Goal: Transaction & Acquisition: Purchase product/service

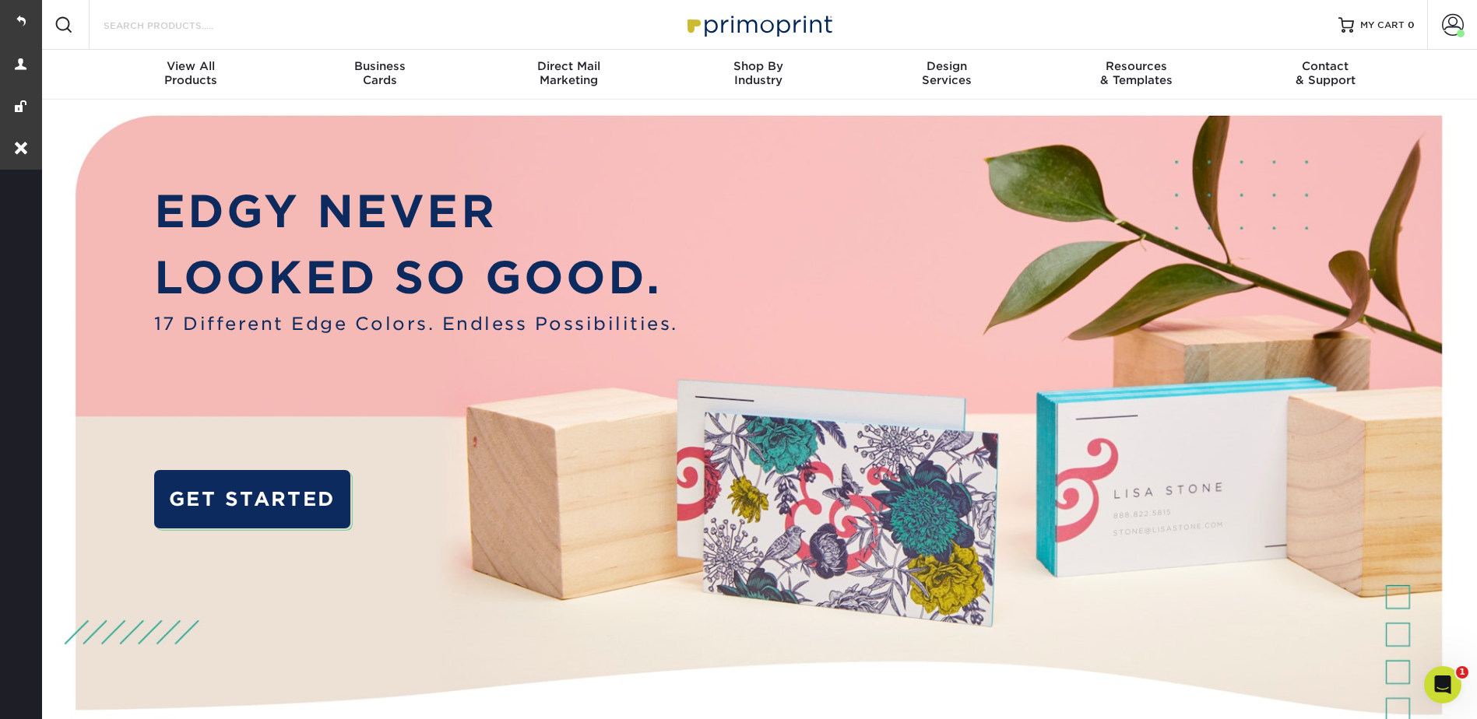
click at [161, 27] on input "Search Products" at bounding box center [178, 25] width 152 height 19
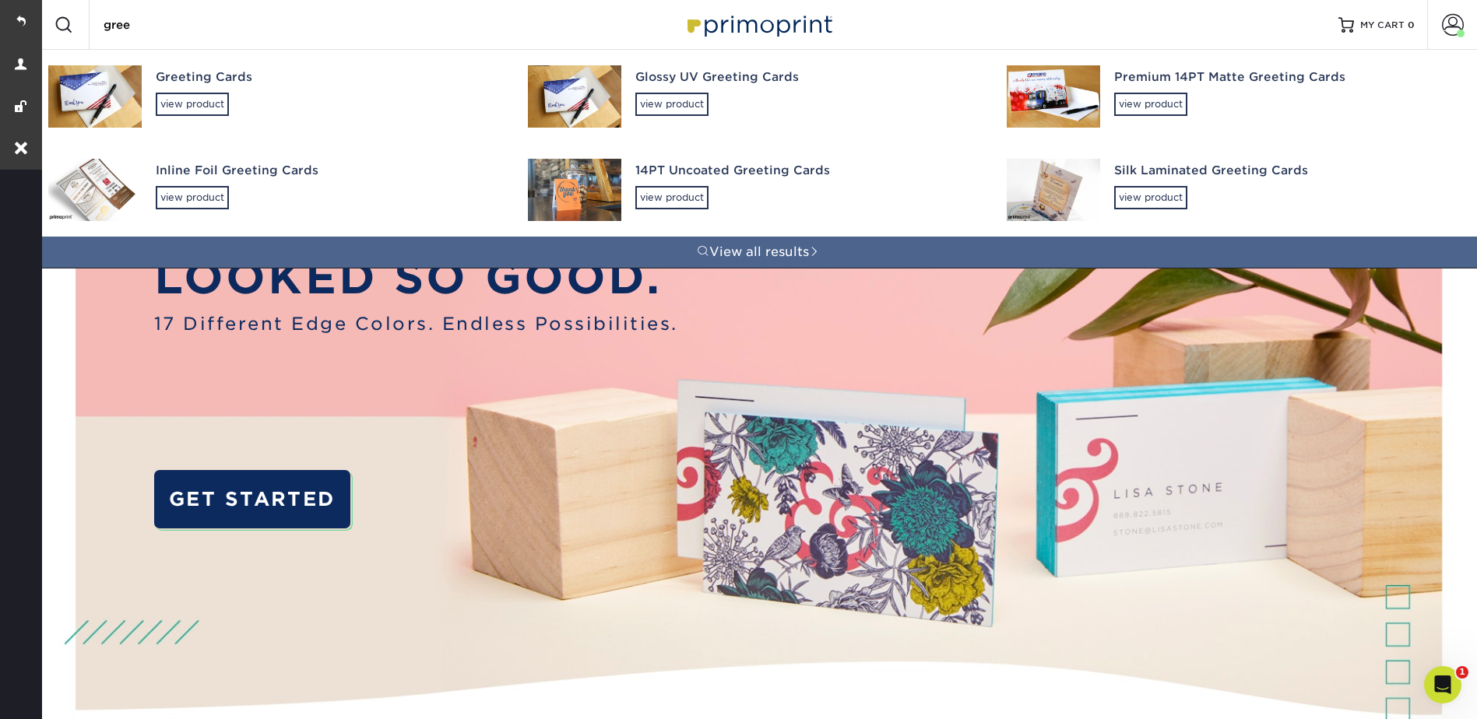
type input "greet"
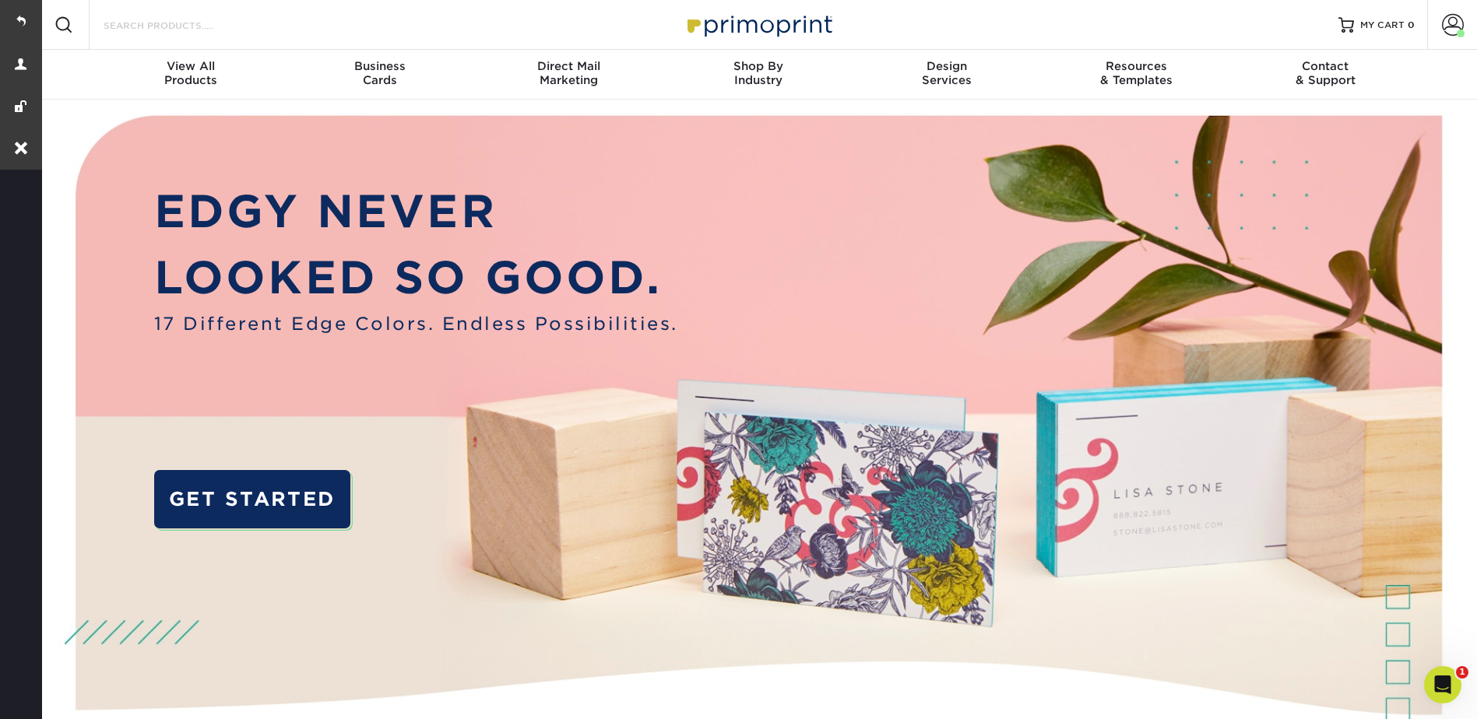
click at [209, 30] on input "Search Products" at bounding box center [178, 25] width 152 height 19
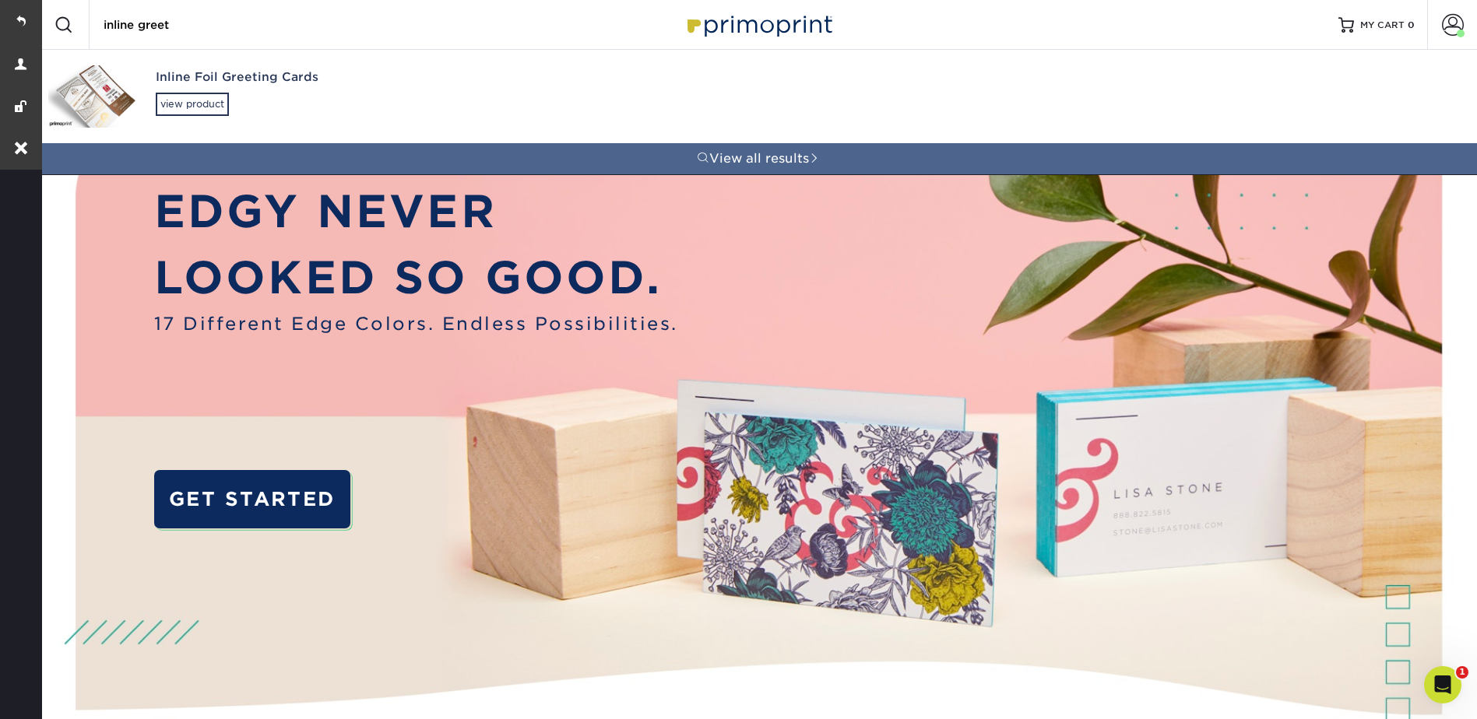
type input "inline greet"
click at [191, 85] on div "Inline Foil Greeting Cards" at bounding box center [328, 78] width 344 height 18
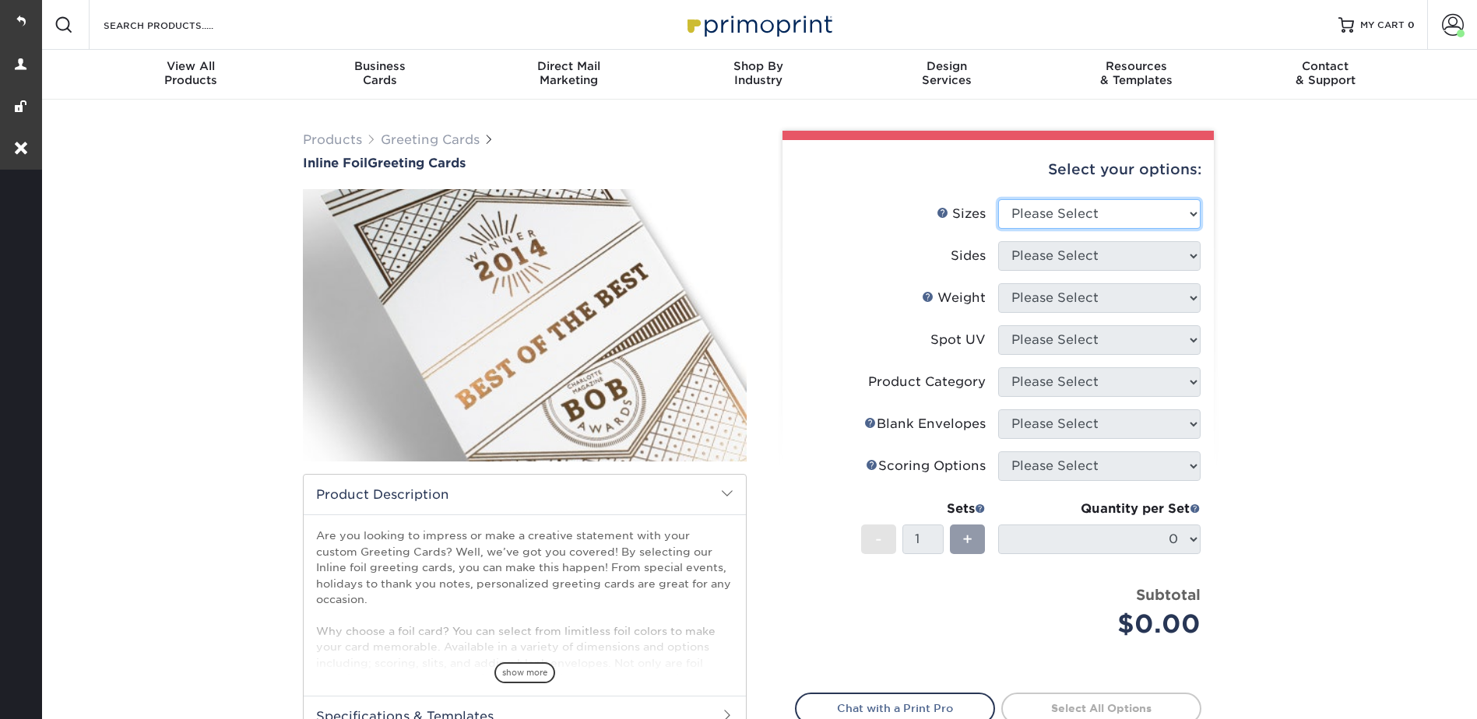
click at [1058, 214] on select "Please Select 4.25" x 11" 4.25" x 11" 5.5" x 8.5" 6" x 9" 6" x 12" 6" x 12" 7" …" at bounding box center [1099, 214] width 202 height 30
select select "7.00x10.00"
click at [998, 199] on select "Please Select 4.25" x 11" 4.25" x 11" 5.5" x 8.5" 6" x 9" 6" x 12" 6" x 12" 7" …" at bounding box center [1099, 214] width 202 height 30
click at [1035, 251] on select "Please Select Print Both Sides - Foil Back Only Print Both Sides - Foil Both Si…" at bounding box center [1099, 256] width 202 height 30
select select "34527644-b4fd-4ffb-9092-1318eefcd9d9"
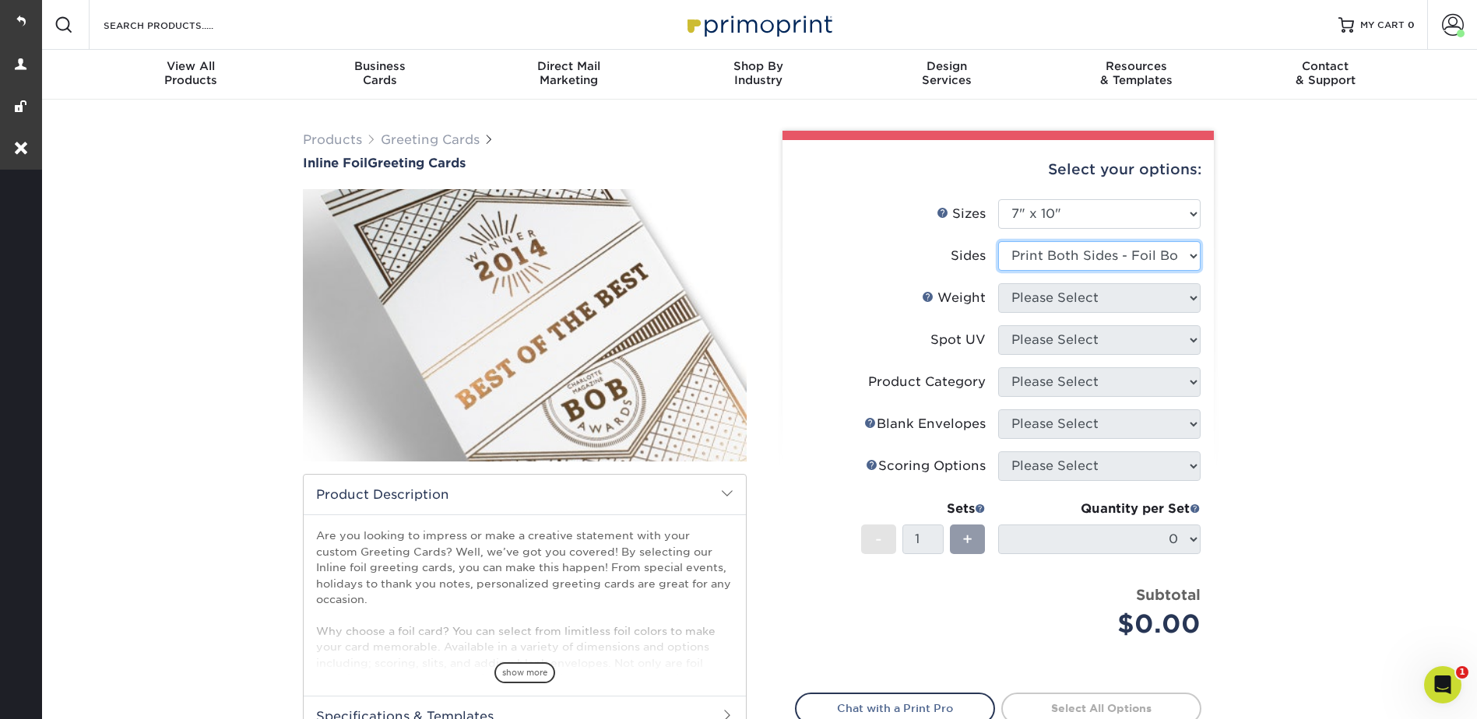
click at [998, 241] on select "Please Select Print Both Sides - Foil Back Only Print Both Sides - Foil Both Si…" at bounding box center [1099, 256] width 202 height 30
click at [1034, 295] on select "Please Select 16PT" at bounding box center [1099, 298] width 202 height 30
select select "16PT"
click at [998, 283] on select "Please Select 16PT" at bounding box center [1099, 298] width 202 height 30
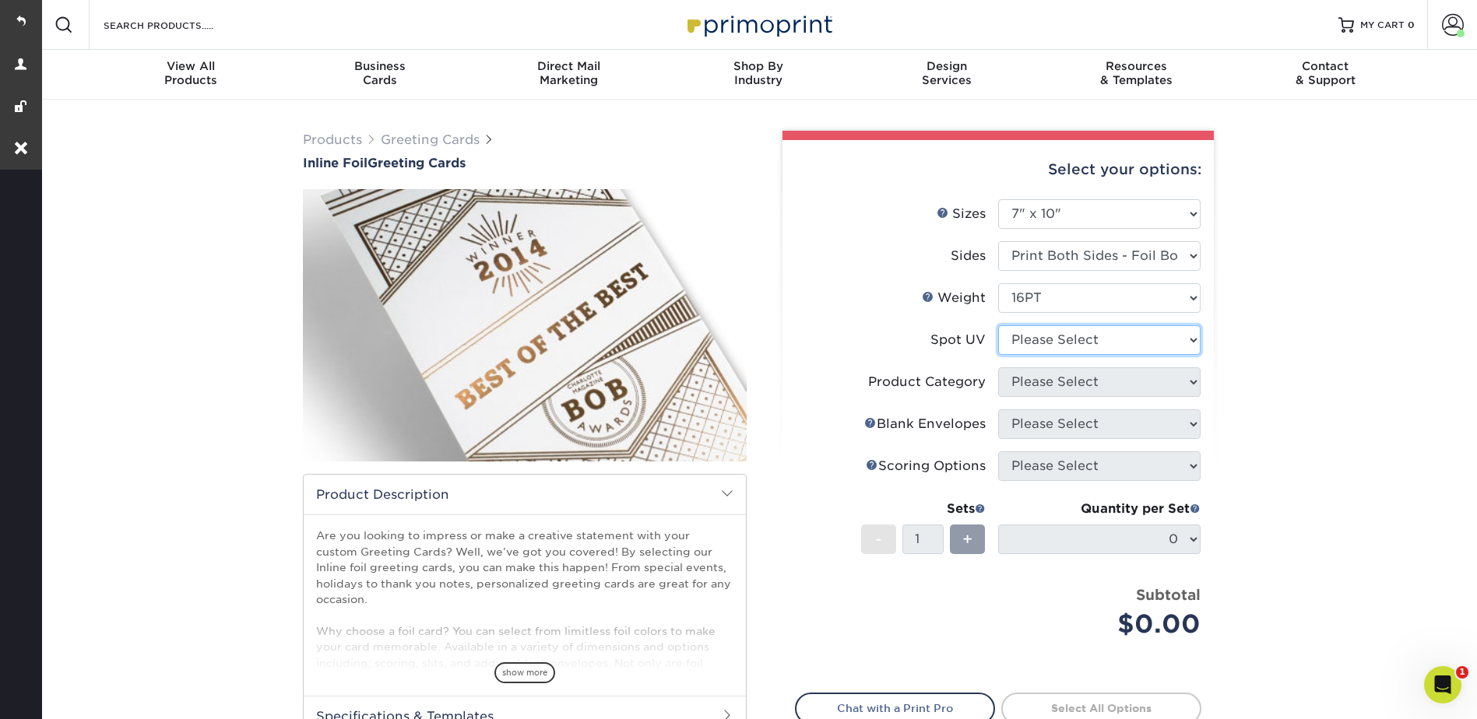
drag, startPoint x: 1025, startPoint y: 334, endPoint x: 1026, endPoint y: 356, distance: 21.8
click at [1025, 334] on select "Please Select No Spot UV Front and Back (Both Sides) Front Only Back Only" at bounding box center [1099, 340] width 202 height 30
select select "3"
click at [998, 325] on select "Please Select No Spot UV Front and Back (Both Sides) Front Only Back Only" at bounding box center [1099, 340] width 202 height 30
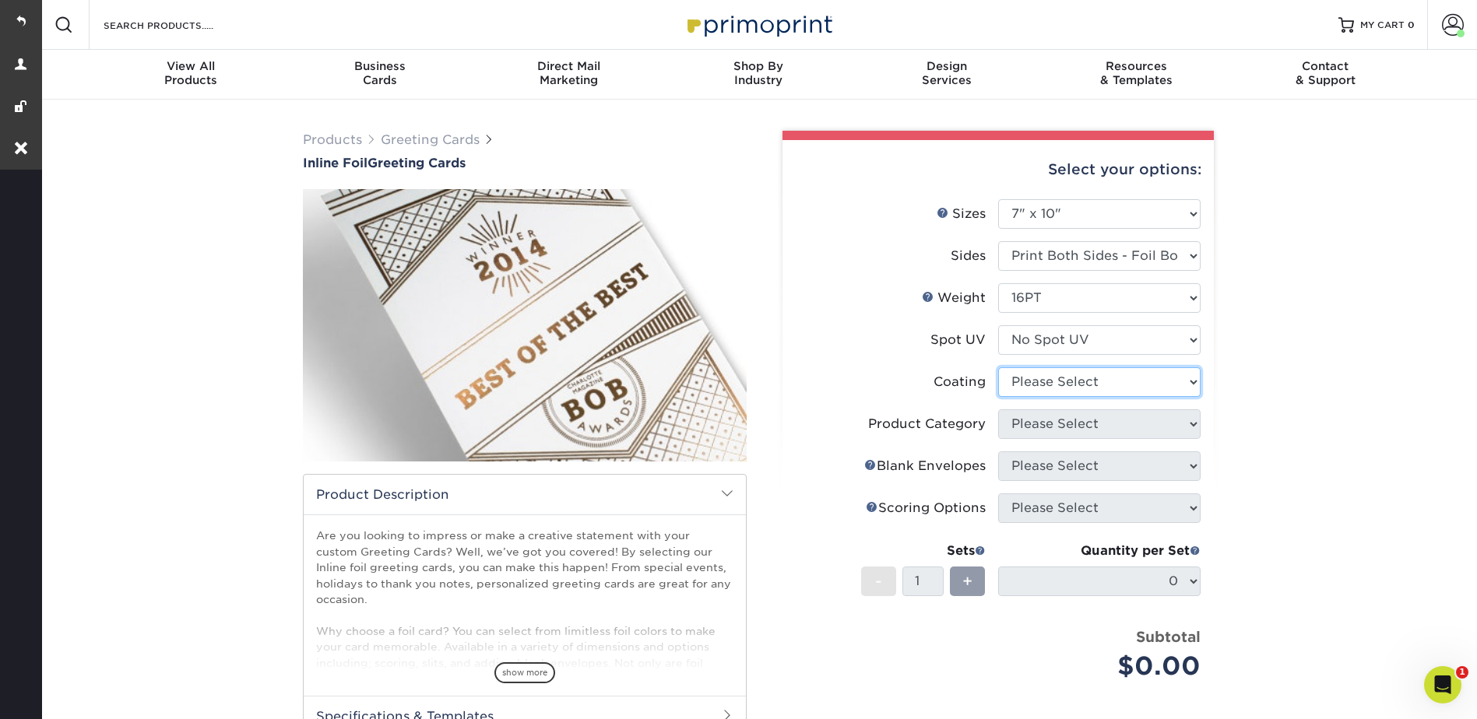
drag, startPoint x: 1023, startPoint y: 379, endPoint x: 1020, endPoint y: 399, distance: 20.5
click at [1023, 379] on select at bounding box center [1099, 382] width 202 height 30
select select "3e7618de-abca-4bda-9f97-8b9129e913d8"
click at [998, 367] on select at bounding box center [1099, 382] width 202 height 30
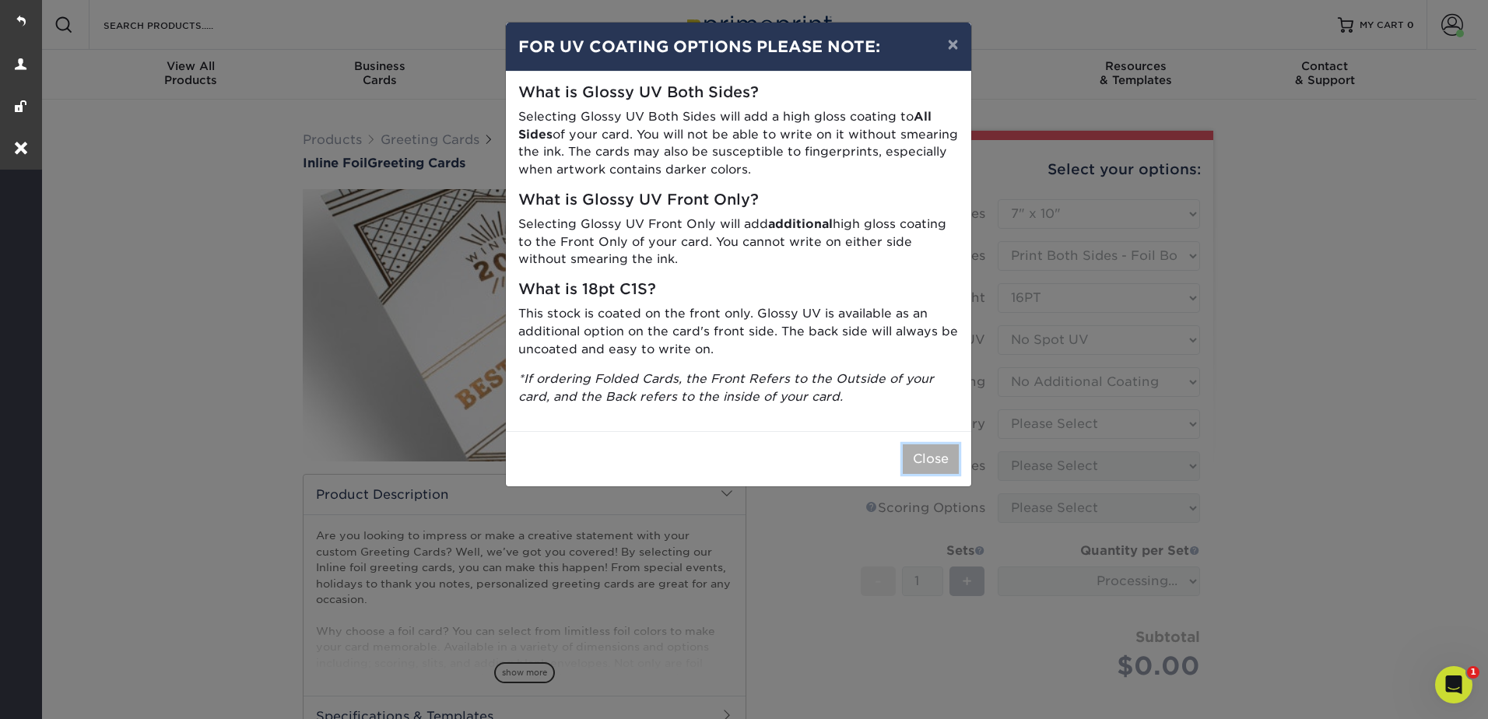
click at [944, 451] on button "Close" at bounding box center [931, 459] width 56 height 30
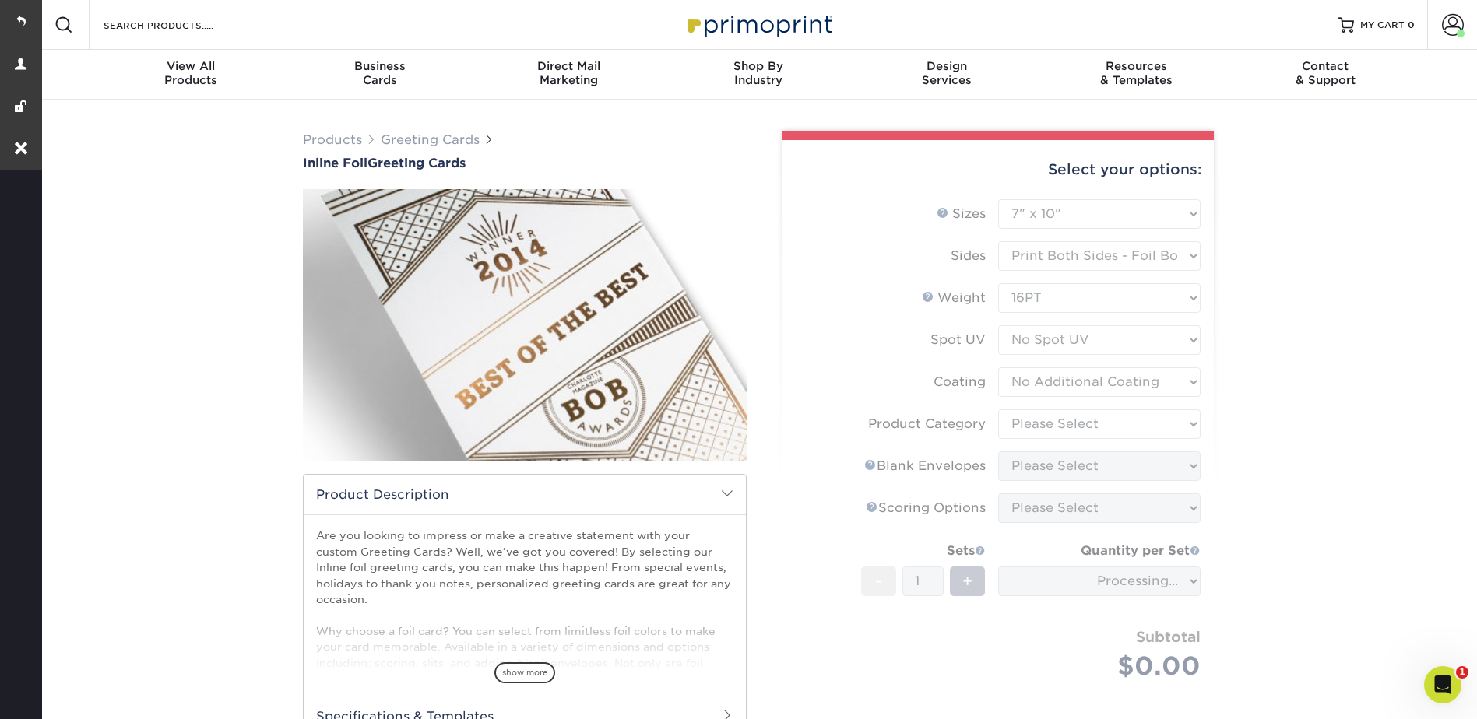
click at [1030, 421] on form "Sizes Help Sizes Please Select 4.25" x 11" 4.25" x 11" 5.5" x 8.5" 6" x 9" 6" x…" at bounding box center [998, 458] width 406 height 518
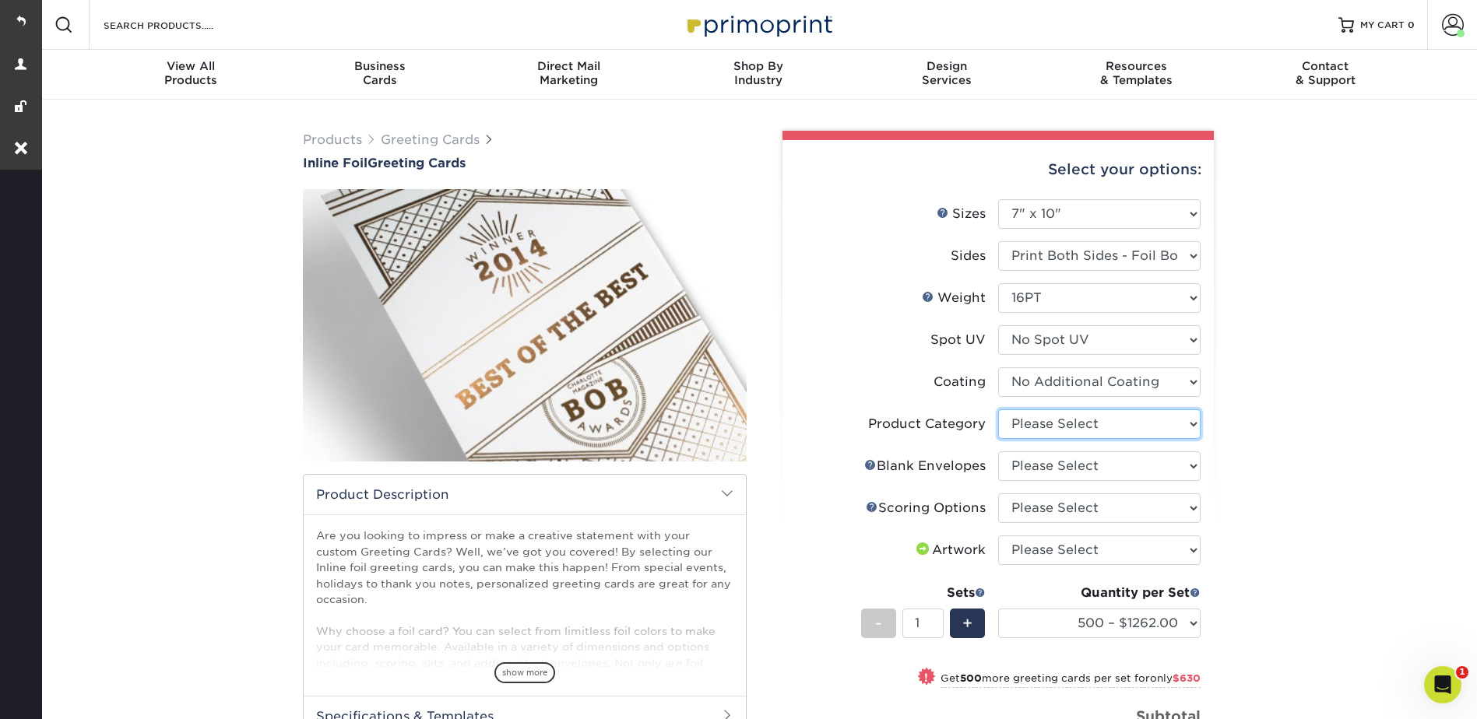
click at [1028, 420] on select "Please Select Greeting Cards" at bounding box center [1099, 424] width 202 height 30
select select "b7f8198f-f281-4438-a52e-cd7a5c5c0cfc"
click at [998, 409] on select "Please Select Greeting Cards" at bounding box center [1099, 424] width 202 height 30
drag, startPoint x: 1017, startPoint y: 465, endPoint x: 1028, endPoint y: 474, distance: 13.3
click at [1017, 465] on select "Please Select No Blank Envelopes Yes 500 Envelopes A7 Yes 1000 Envelopes A7 Yes…" at bounding box center [1099, 466] width 202 height 30
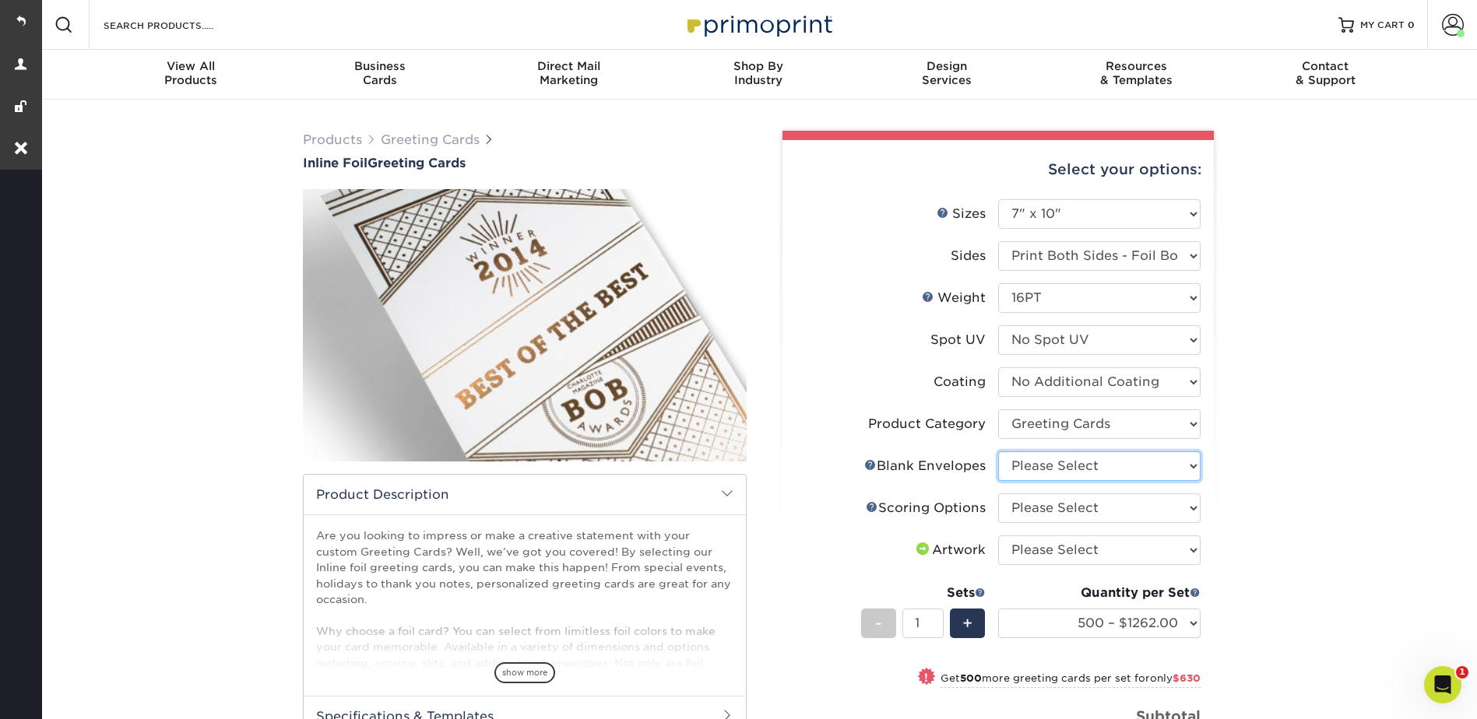
select select "882fe4c4-eb9f-4cd0-9a5d-1129b4388f00"
click at [998, 451] on select "Please Select No Blank Envelopes Yes 500 Envelopes A7 Yes 1000 Envelopes A7 Yes…" at bounding box center [1099, 466] width 202 height 30
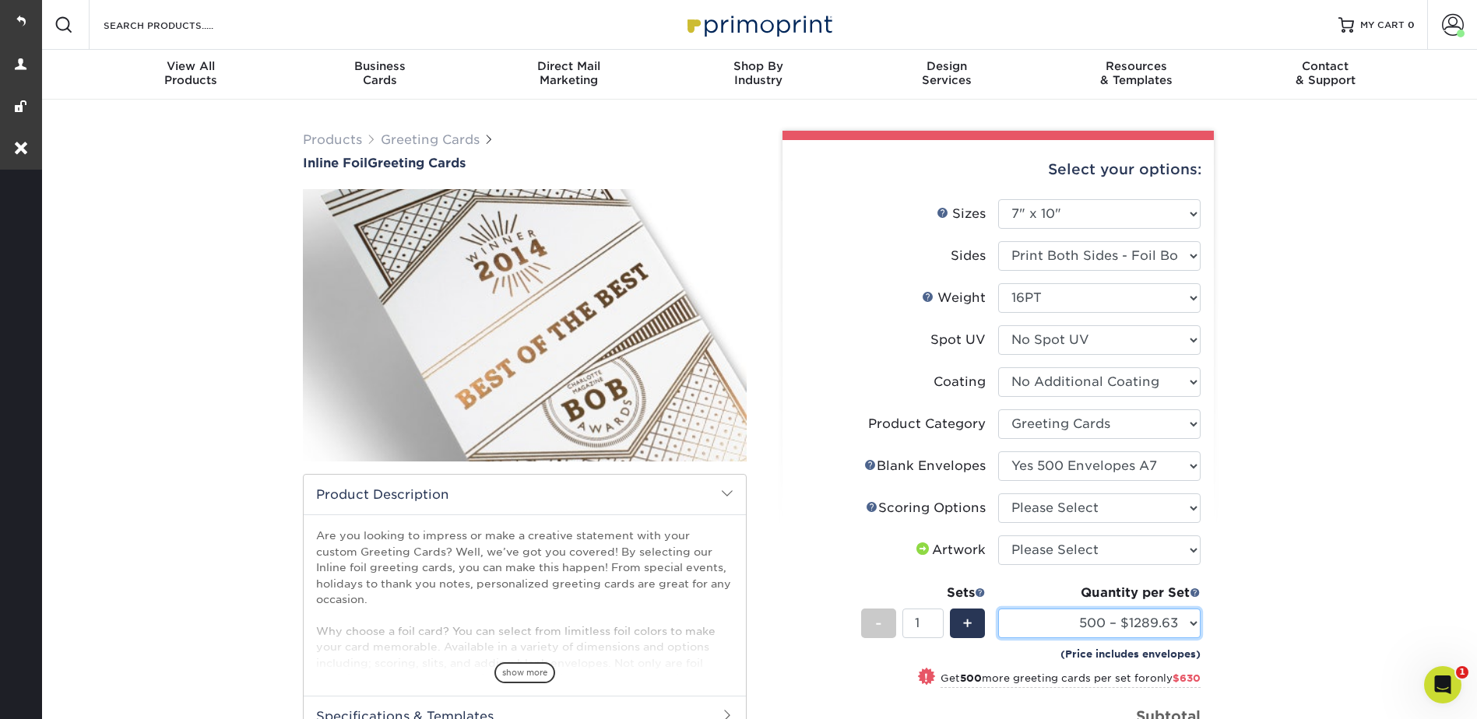
click at [1105, 617] on select "500 – $1289.63 1000 – $1919.63 2500 – $2681.63 5000 – $3420.63" at bounding box center [1099, 624] width 202 height 30
click at [1039, 503] on select "Please Select Score in Half" at bounding box center [1099, 509] width 202 height 30
select select "b23166fa-223a-4016-b2d3-d3438452c7d9"
click at [998, 494] on select "Please Select Score in Half" at bounding box center [1099, 509] width 202 height 30
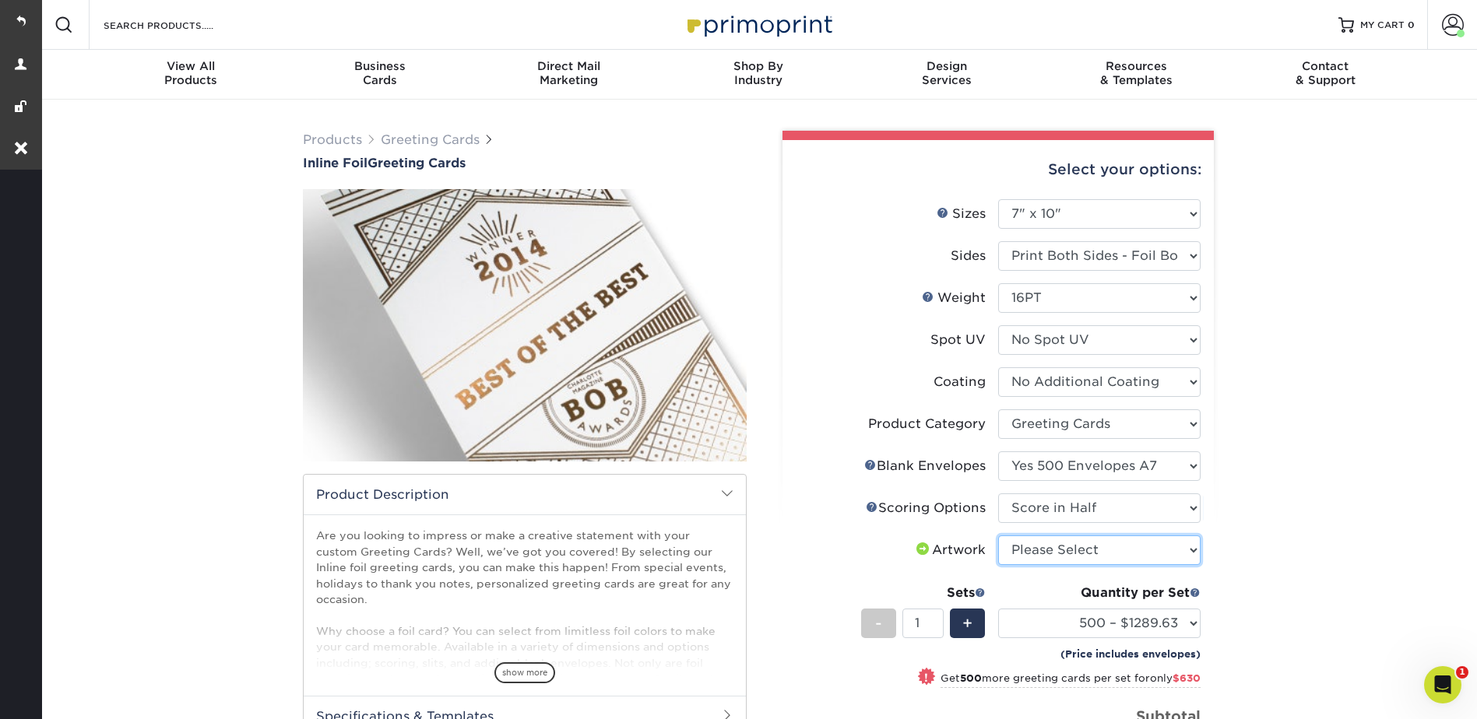
drag, startPoint x: 1036, startPoint y: 544, endPoint x: 1036, endPoint y: 566, distance: 21.8
click at [1036, 544] on select "Please Select I will upload files I need a design - $75" at bounding box center [1099, 551] width 202 height 30
select select "upload"
click at [998, 536] on select "Please Select I will upload files I need a design - $75" at bounding box center [1099, 551] width 202 height 30
click at [1053, 455] on select "Please Select No Blank Envelopes Yes 500 Envelopes A7 Yes 1000 Envelopes A7 Yes…" at bounding box center [1099, 466] width 202 height 30
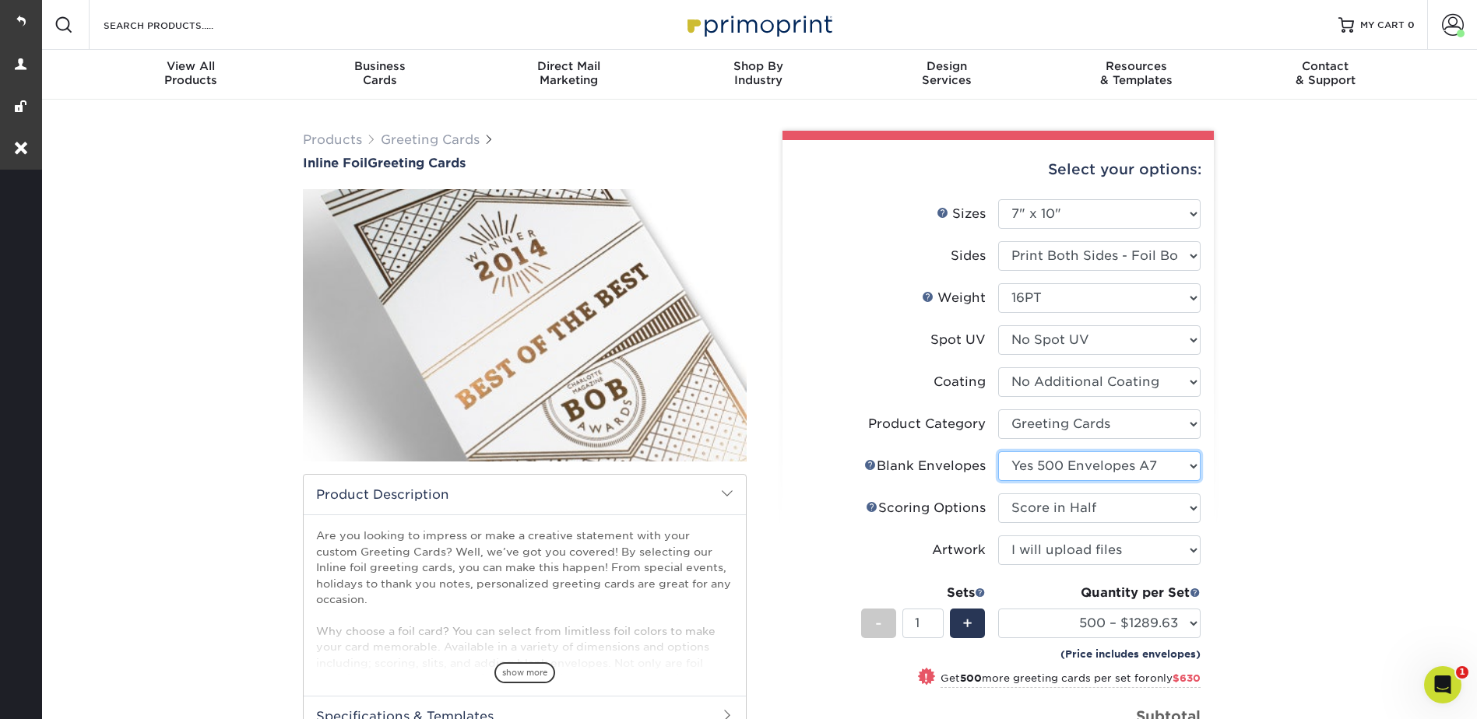
select select "81bf4180-54cc-44bf-b773-172a2f186536"
click at [998, 451] on select "Please Select No Blank Envelopes Yes 500 Envelopes A7 Yes 1000 Envelopes A7 Yes…" at bounding box center [1099, 466] width 202 height 30
click at [1053, 616] on select "500 – $1312.25 1000 – $1942.25 2500 – $2704.25 5000 – $3443.25" at bounding box center [1099, 624] width 202 height 30
select select "1000 – $1942.25"
click at [998, 609] on select "500 – $1312.25 1000 – $1942.25 2500 – $2704.25 5000 – $3443.25" at bounding box center [1099, 624] width 202 height 30
